Goal: Task Accomplishment & Management: Use online tool/utility

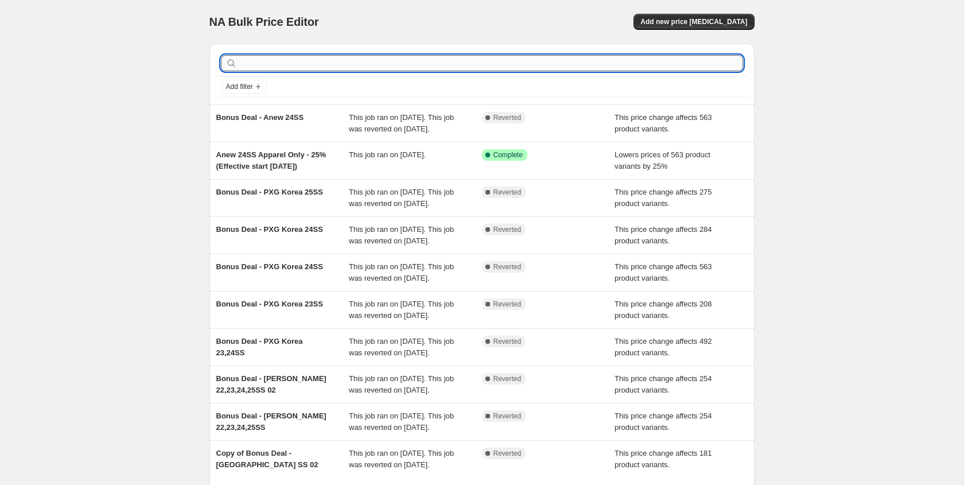
click at [486, 71] on input "text" at bounding box center [491, 63] width 504 height 16
type input "aow"
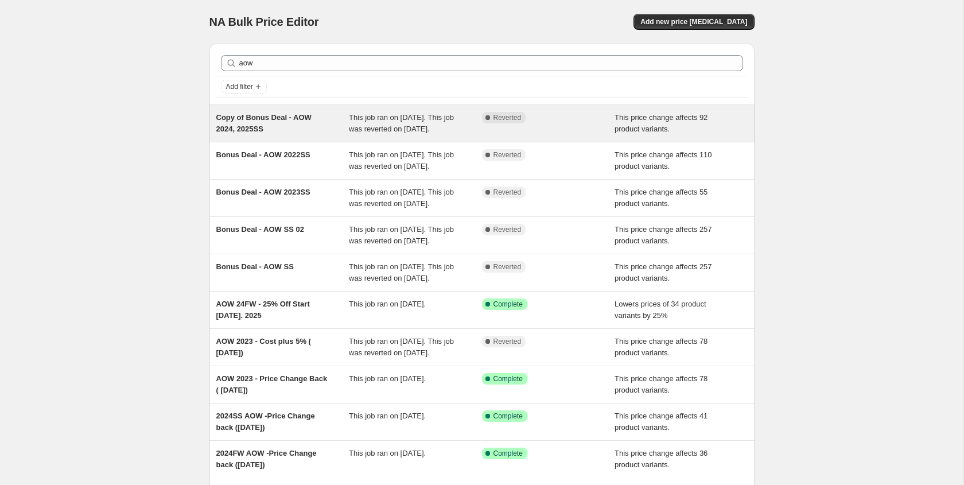
click at [327, 131] on div "Copy of Bonus Deal - AOW 2024, 2025SS" at bounding box center [282, 123] width 133 height 23
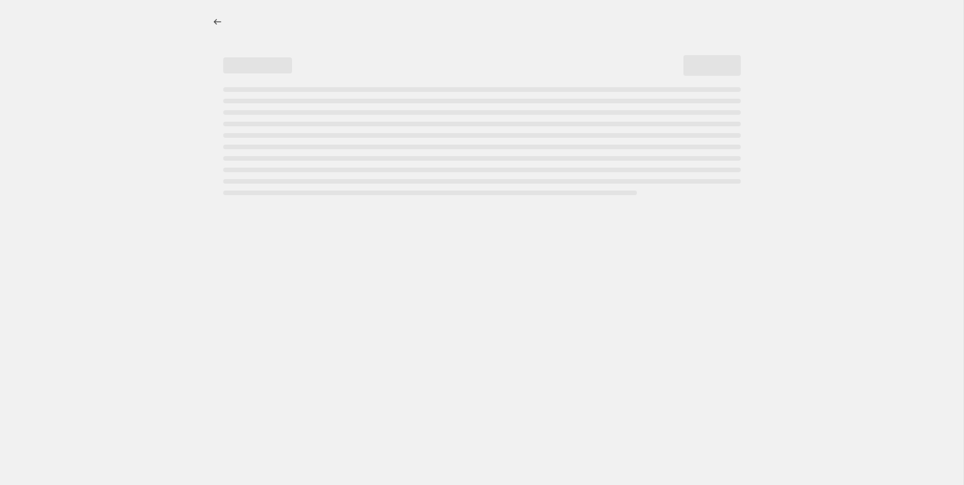
select select "margin"
select select "remove"
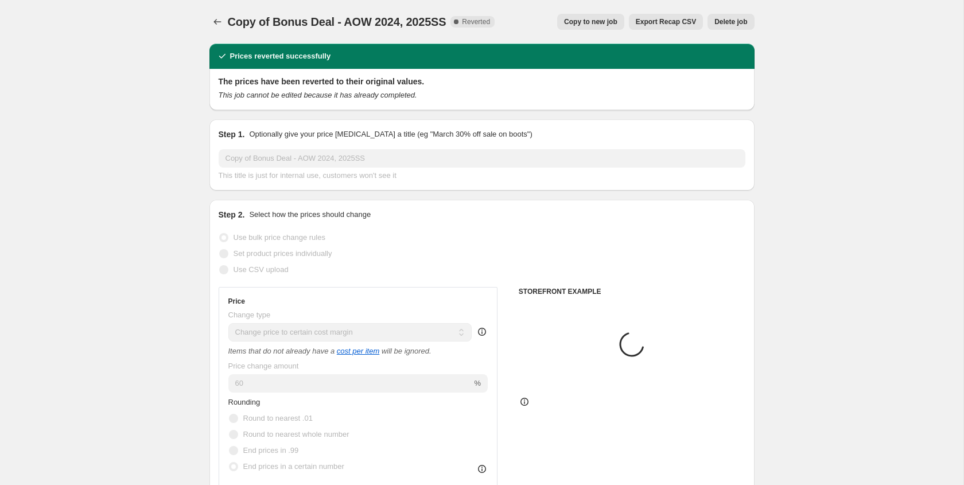
select select "collection"
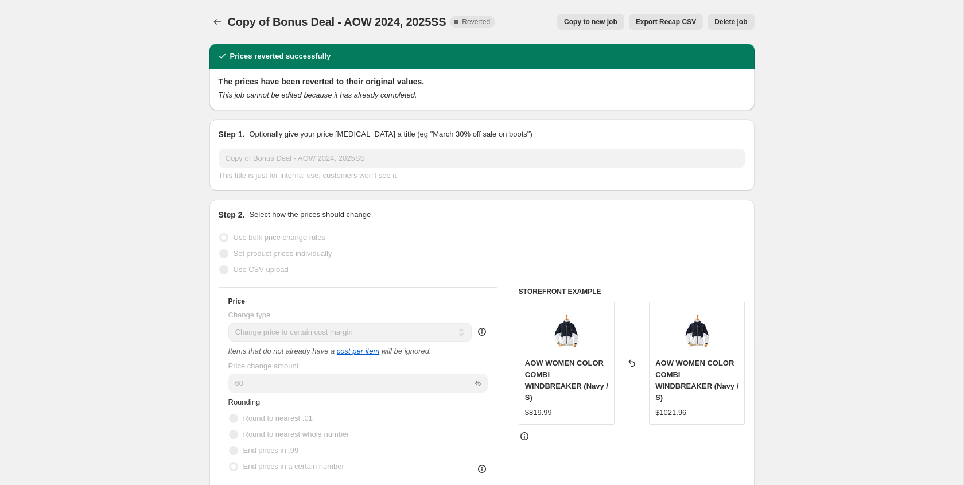
click at [593, 21] on span "Copy to new job" at bounding box center [590, 21] width 53 height 9
select select "margin"
select select "remove"
select select "collection"
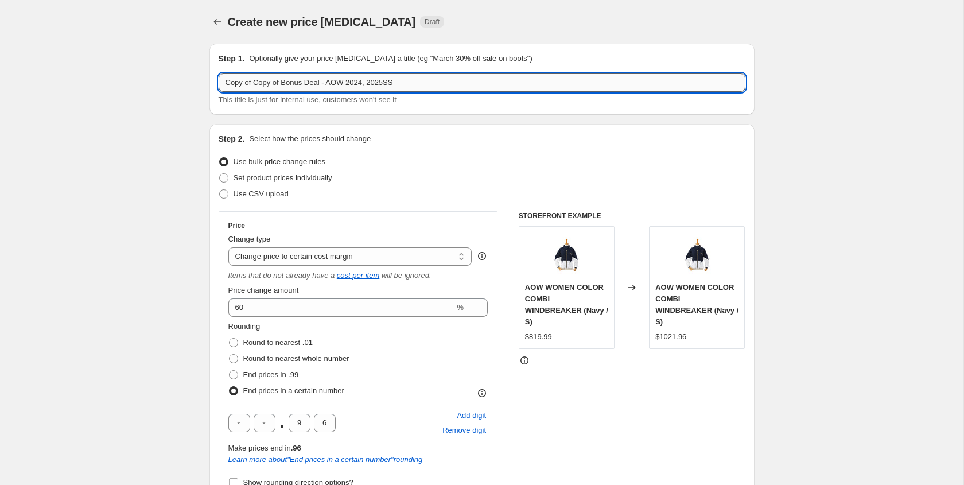
click at [282, 84] on input "Copy of Copy of Bonus Deal - AOW 2024, 2025SS" at bounding box center [482, 82] width 527 height 18
drag, startPoint x: 284, startPoint y: 84, endPoint x: 200, endPoint y: 81, distance: 84.9
click at [356, 83] on input "Bonus Deal - AOW 2024, 2025SS" at bounding box center [482, 82] width 527 height 18
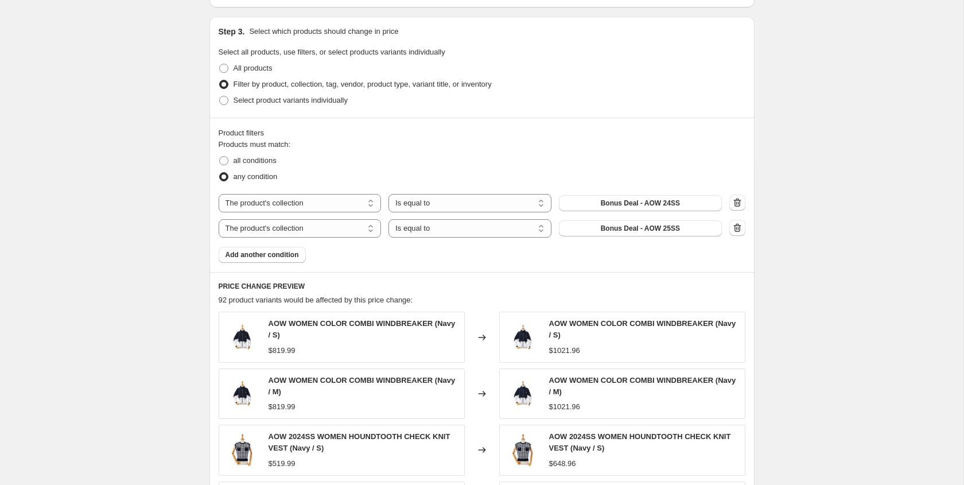
scroll to position [610, 0]
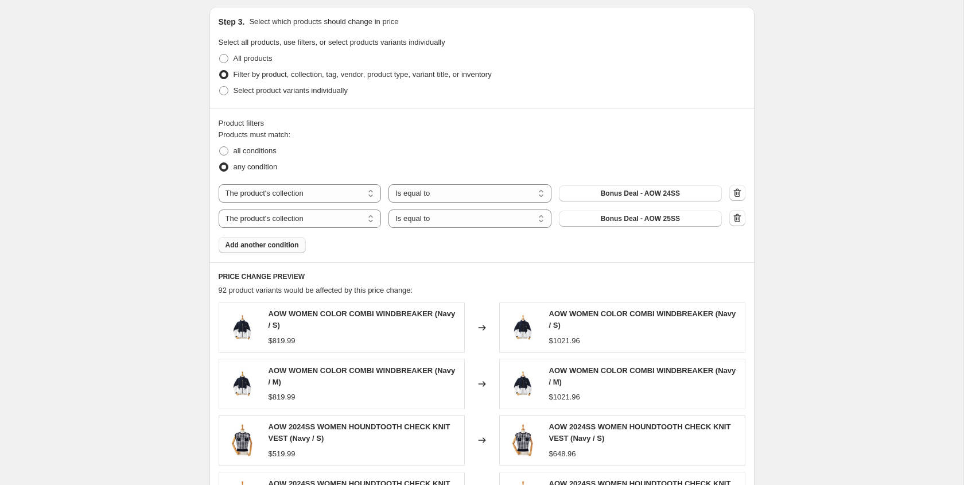
type input "Bonus Deal - AOW 2024, 2025SS [DATE]"
click at [268, 251] on button "Add another condition" at bounding box center [262, 245] width 87 height 16
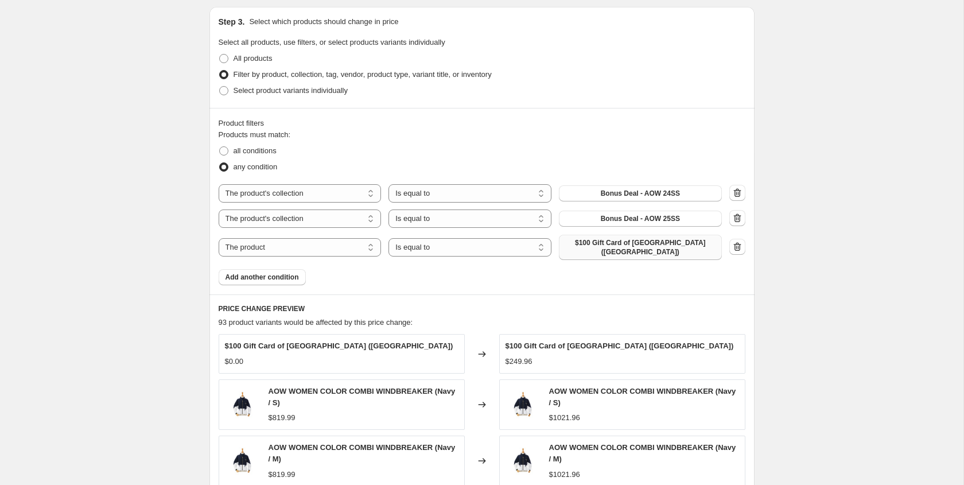
click at [595, 244] on span "$100 Gift Card of [GEOGRAPHIC_DATA] ([GEOGRAPHIC_DATA])" at bounding box center [640, 247] width 149 height 18
click at [329, 250] on select "The product The product's collection The product's tag The product's vendor The…" at bounding box center [300, 247] width 163 height 18
select select "collection"
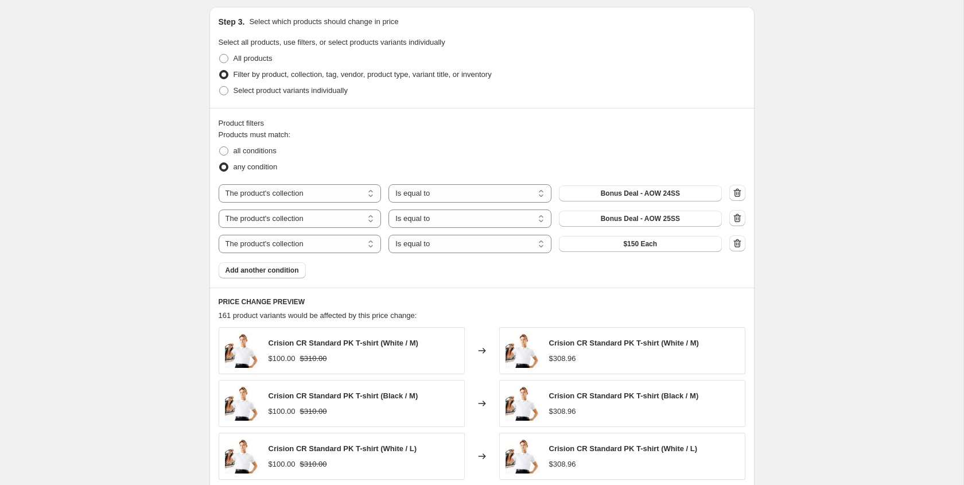
click at [601, 248] on button "$150 Each" at bounding box center [640, 244] width 163 height 16
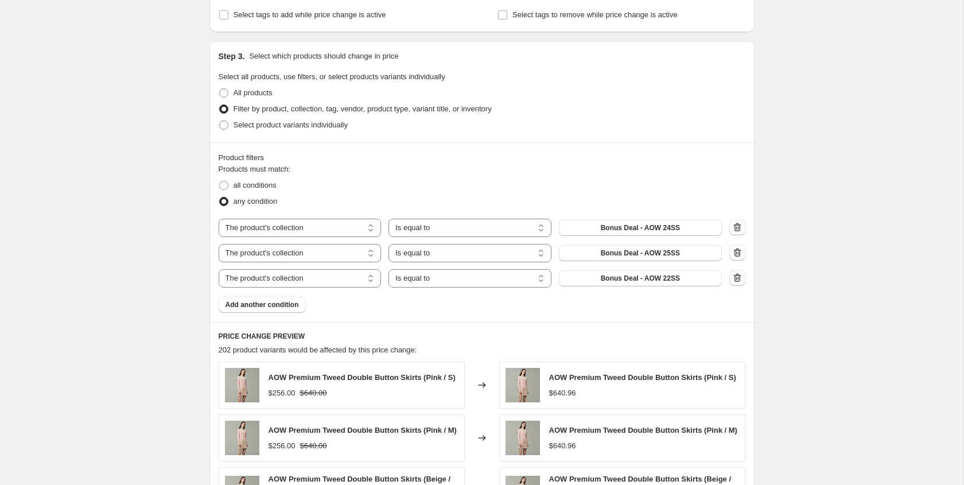
scroll to position [570, 0]
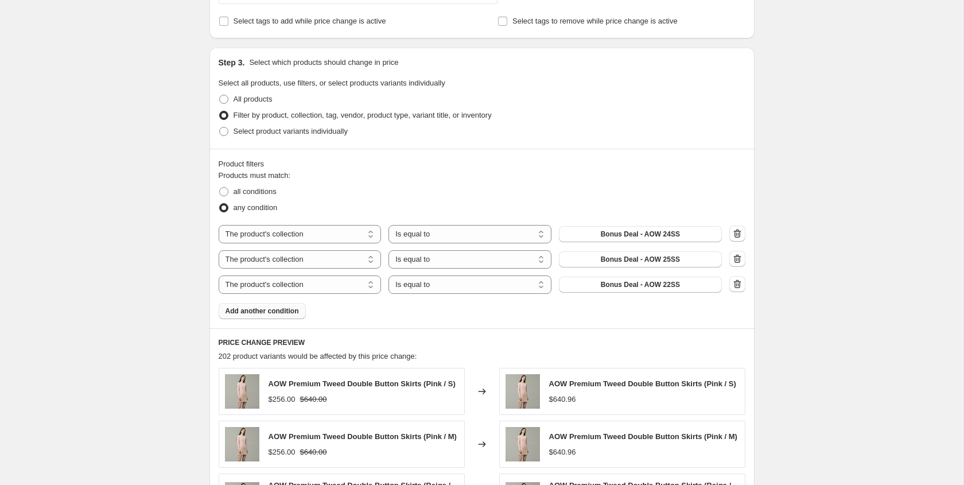
click at [280, 318] on button "Add another condition" at bounding box center [262, 311] width 87 height 16
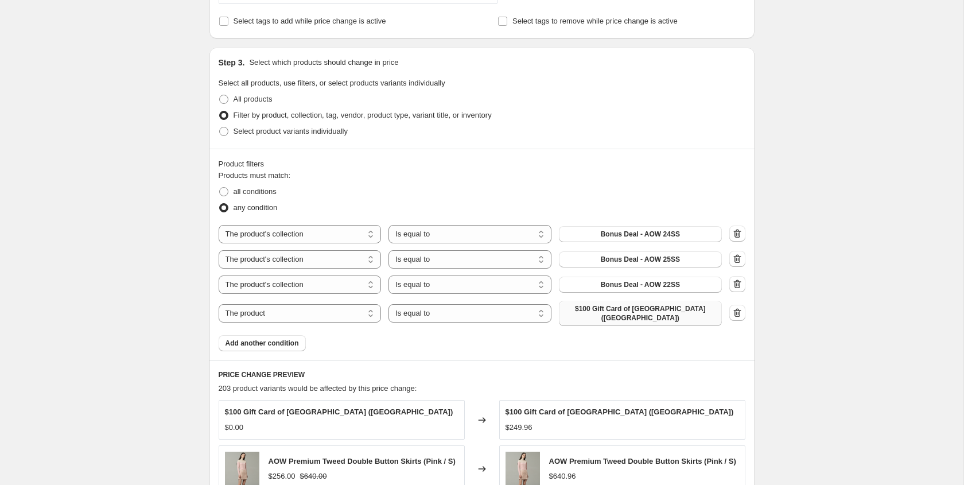
click at [586, 324] on button "$100 Gift Card of [GEOGRAPHIC_DATA] ([GEOGRAPHIC_DATA])" at bounding box center [640, 313] width 163 height 25
click at [286, 314] on select "The product The product's collection The product's tag The product's vendor The…" at bounding box center [300, 313] width 163 height 18
select select "collection"
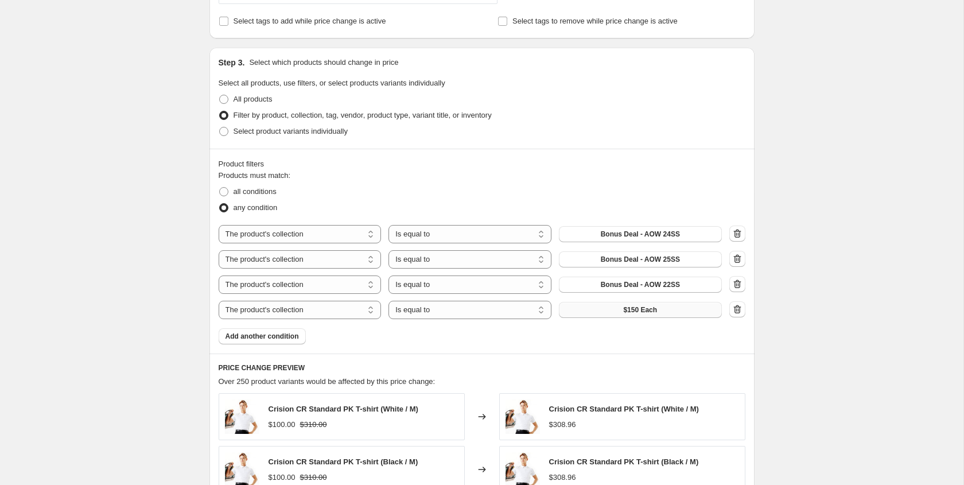
click at [611, 310] on button "$150 Each" at bounding box center [640, 310] width 163 height 16
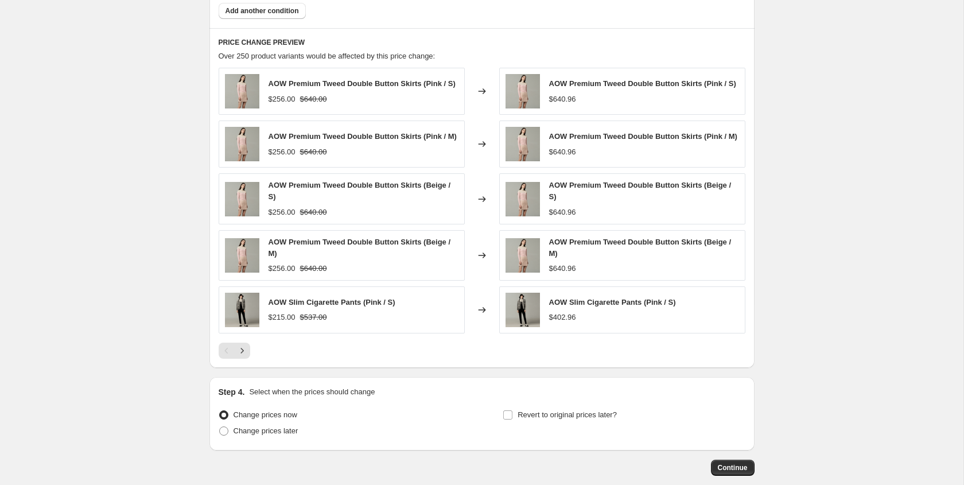
scroll to position [916, 0]
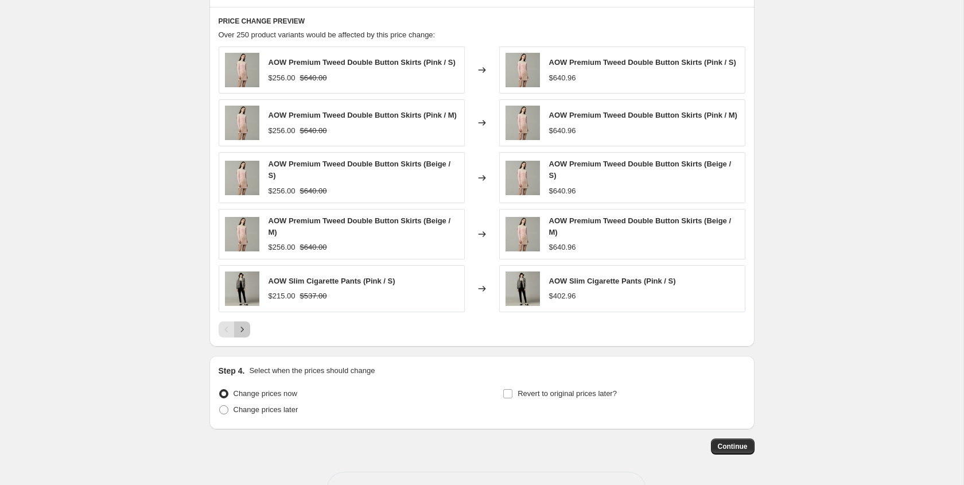
click at [244, 337] on button "Next" at bounding box center [242, 329] width 16 height 16
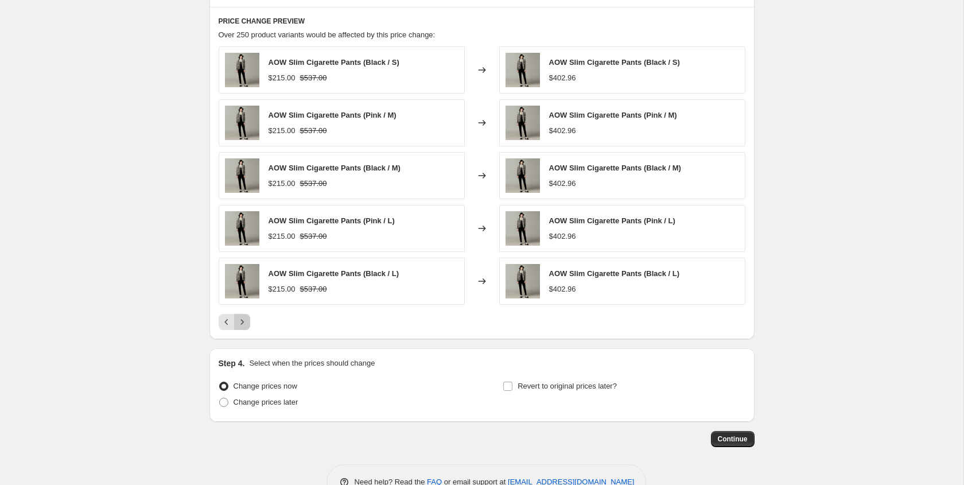
drag, startPoint x: 246, startPoint y: 322, endPoint x: 354, endPoint y: 316, distance: 108.6
click at [354, 316] on div at bounding box center [482, 322] width 527 height 16
click at [241, 318] on icon "Next" at bounding box center [241, 321] width 11 height 11
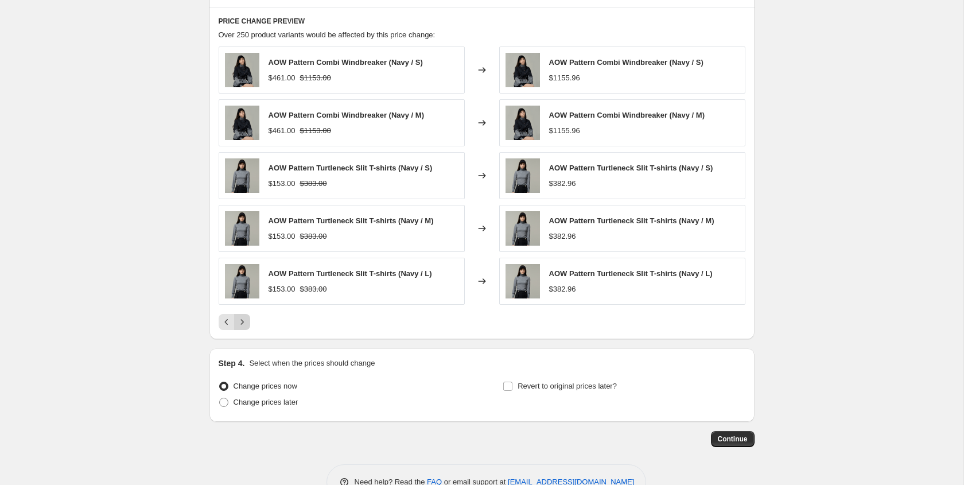
click at [243, 324] on icon "Next" at bounding box center [241, 321] width 11 height 11
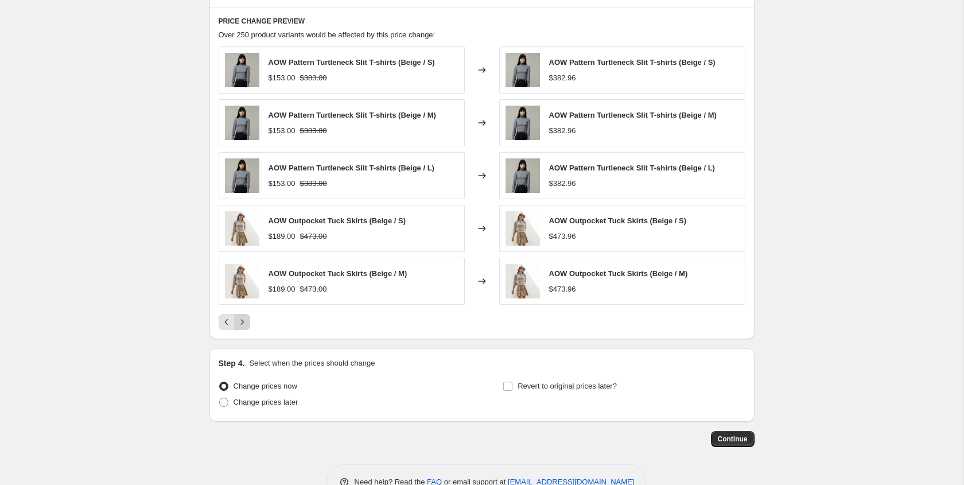
click at [243, 324] on icon "Next" at bounding box center [241, 321] width 11 height 11
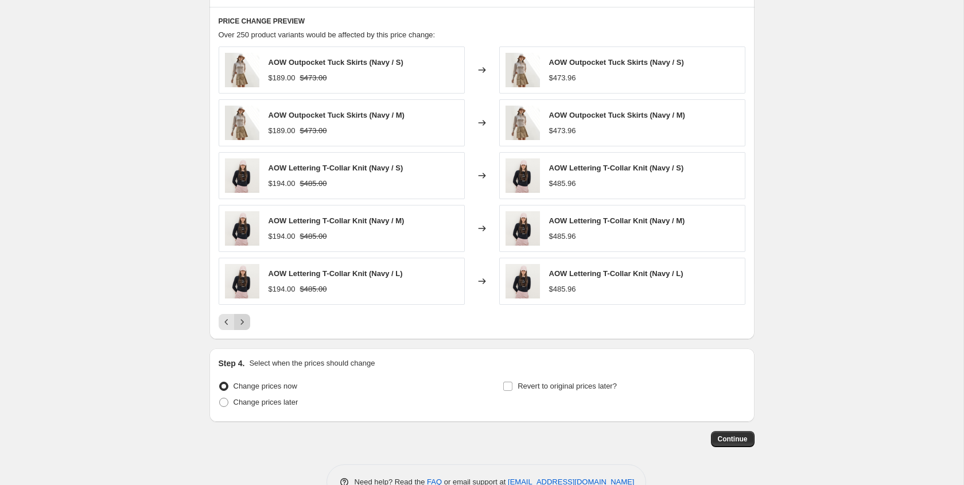
click at [243, 324] on icon "Next" at bounding box center [241, 321] width 11 height 11
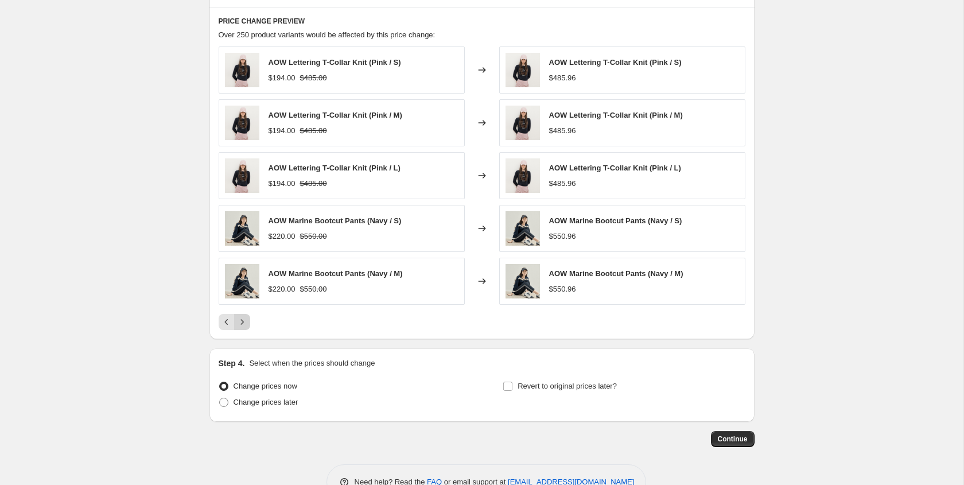
click at [243, 324] on icon "Next" at bounding box center [241, 321] width 11 height 11
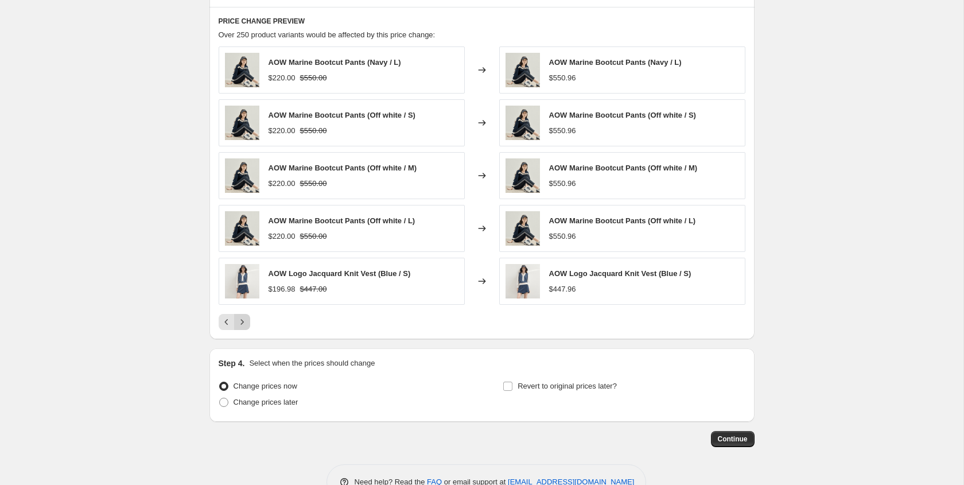
click at [243, 324] on icon "Next" at bounding box center [241, 321] width 11 height 11
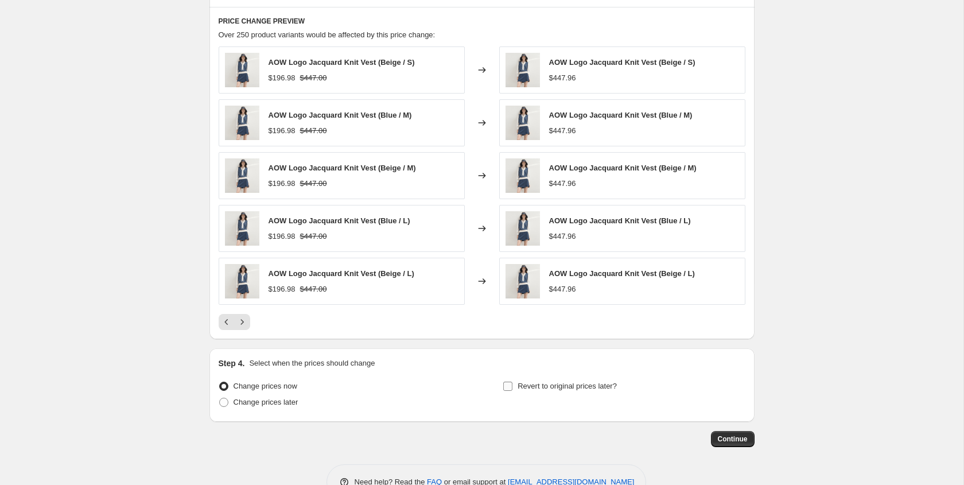
click at [509, 389] on input "Revert to original prices later?" at bounding box center [507, 385] width 9 height 9
checkbox input "true"
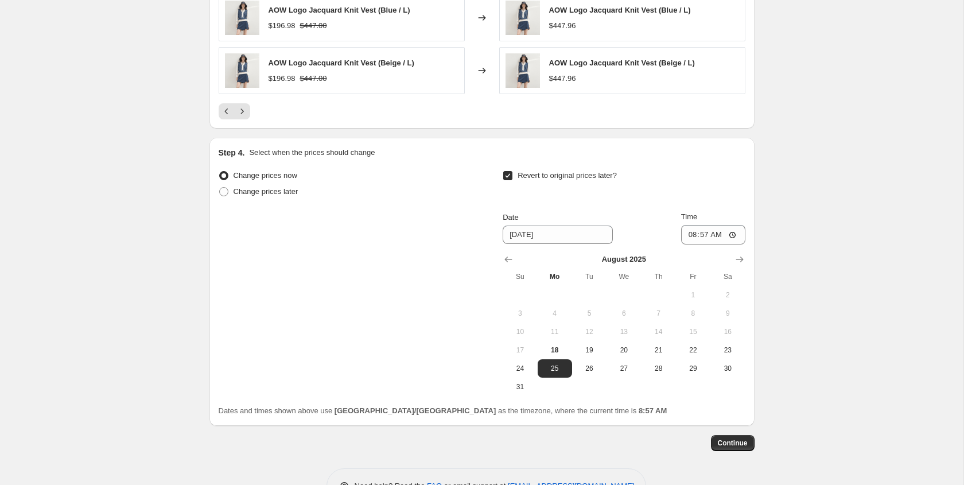
scroll to position [1163, 0]
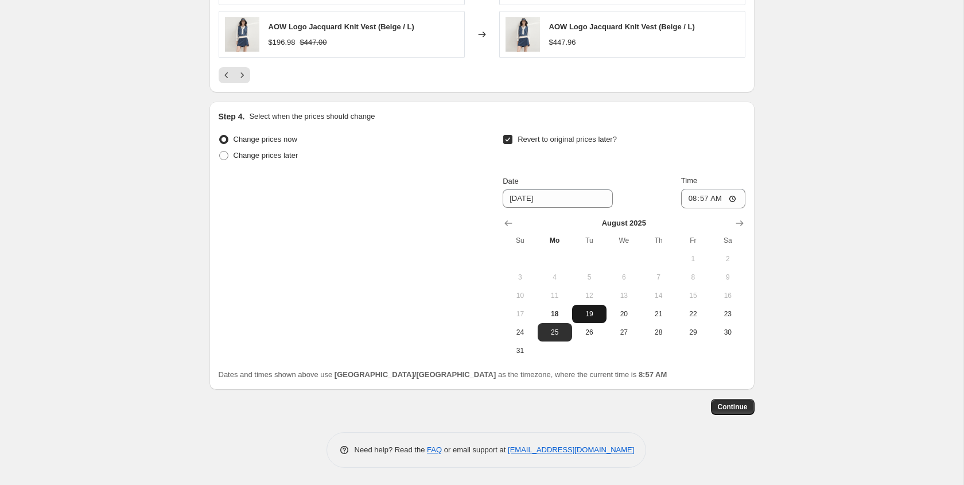
click at [590, 312] on span "19" at bounding box center [588, 313] width 25 height 9
type input "[DATE]"
click at [732, 197] on input "08:57" at bounding box center [713, 199] width 64 height 20
type input "23:59"
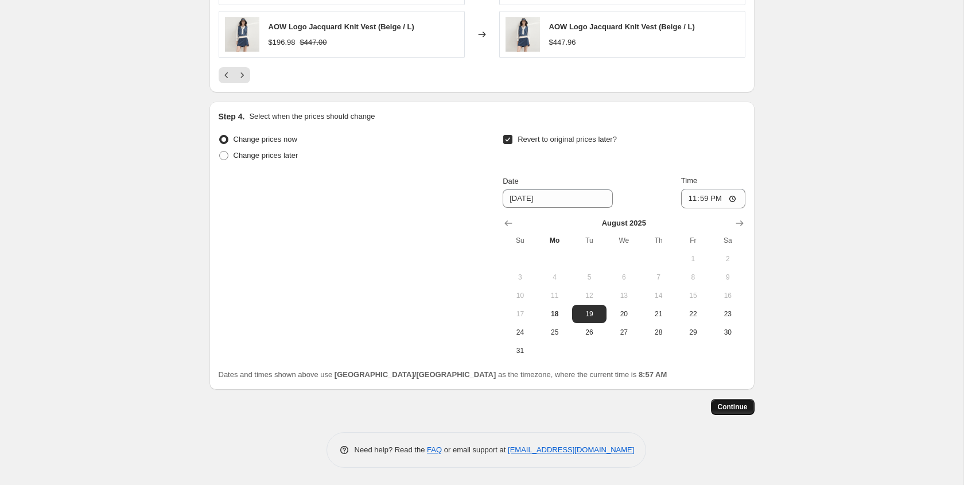
click at [747, 410] on span "Continue" at bounding box center [733, 406] width 30 height 9
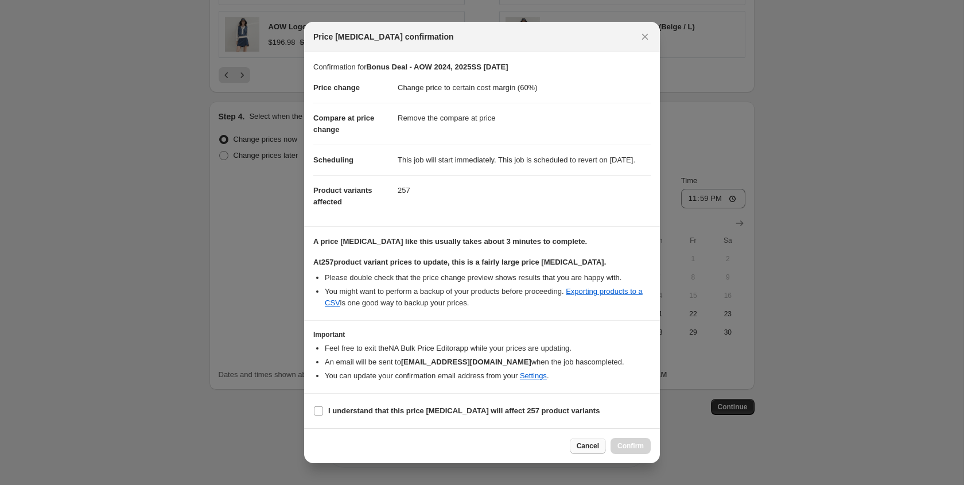
click at [597, 450] on span "Cancel" at bounding box center [587, 445] width 22 height 9
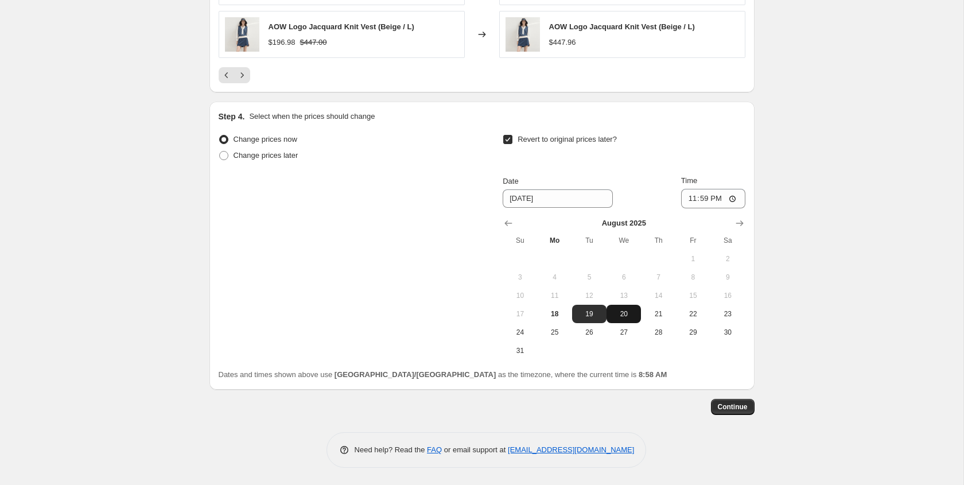
click at [626, 314] on span "20" at bounding box center [623, 313] width 25 height 9
type input "[DATE]"
click at [731, 200] on input "23:59" at bounding box center [713, 199] width 64 height 20
click at [729, 402] on span "Continue" at bounding box center [733, 406] width 30 height 9
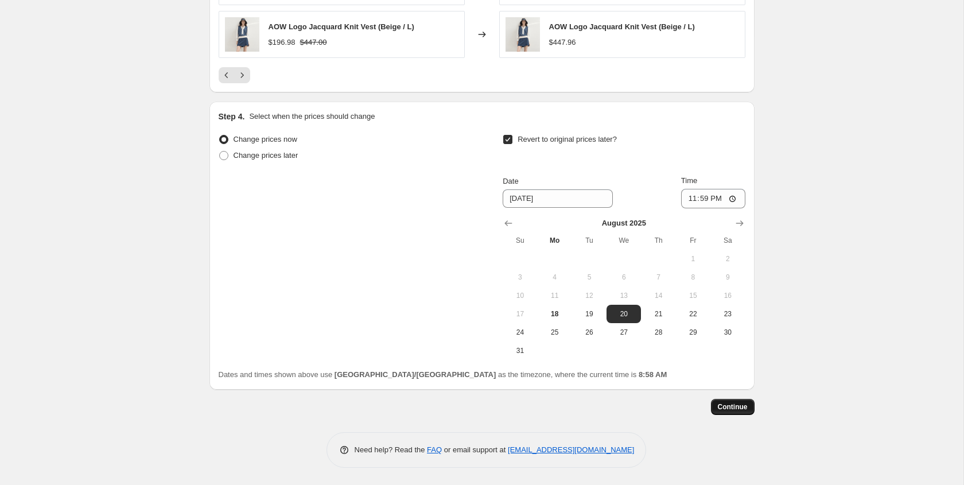
scroll to position [0, 0]
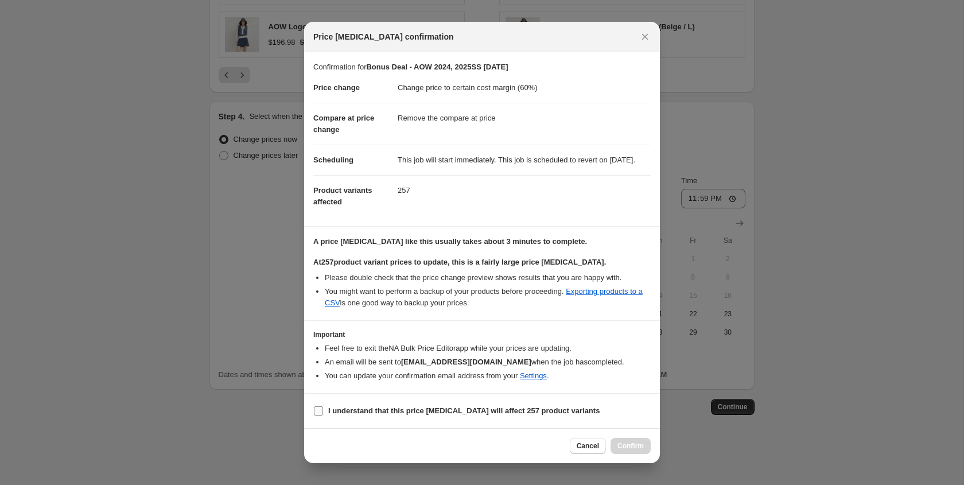
click at [477, 415] on b "I understand that this price [MEDICAL_DATA] will affect 257 product variants" at bounding box center [463, 410] width 271 height 9
click at [323, 415] on input "I understand that this price [MEDICAL_DATA] will affect 257 product variants" at bounding box center [318, 410] width 9 height 9
checkbox input "true"
click at [633, 450] on span "Confirm" at bounding box center [630, 445] width 26 height 9
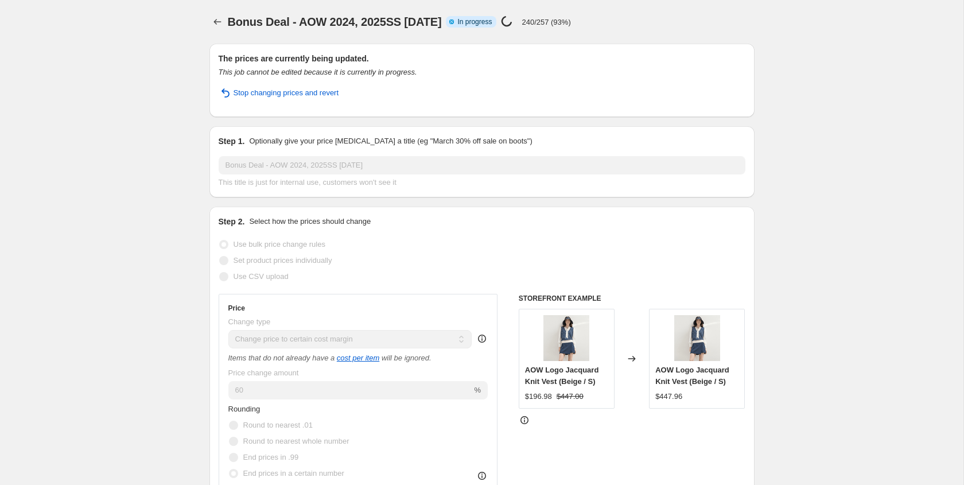
select select "margin"
select select "remove"
select select "collection"
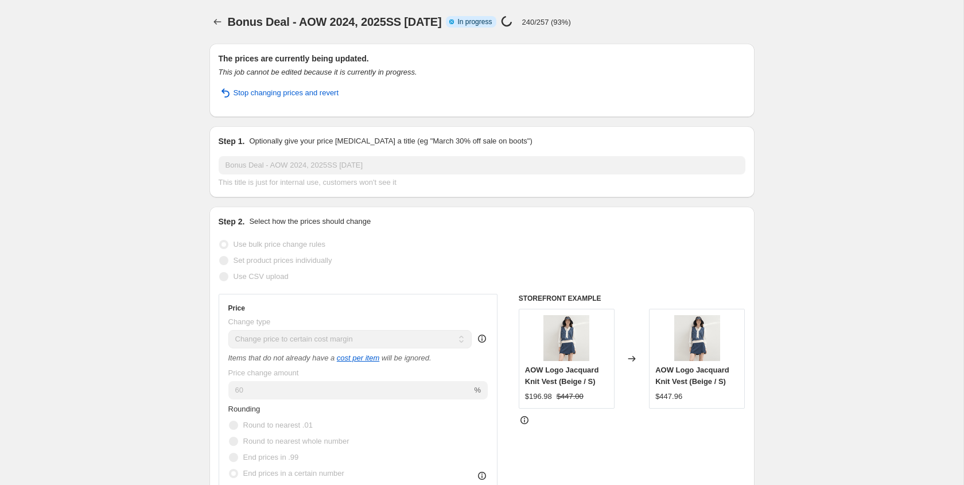
select select "collection"
